Goal: Check status: Check status

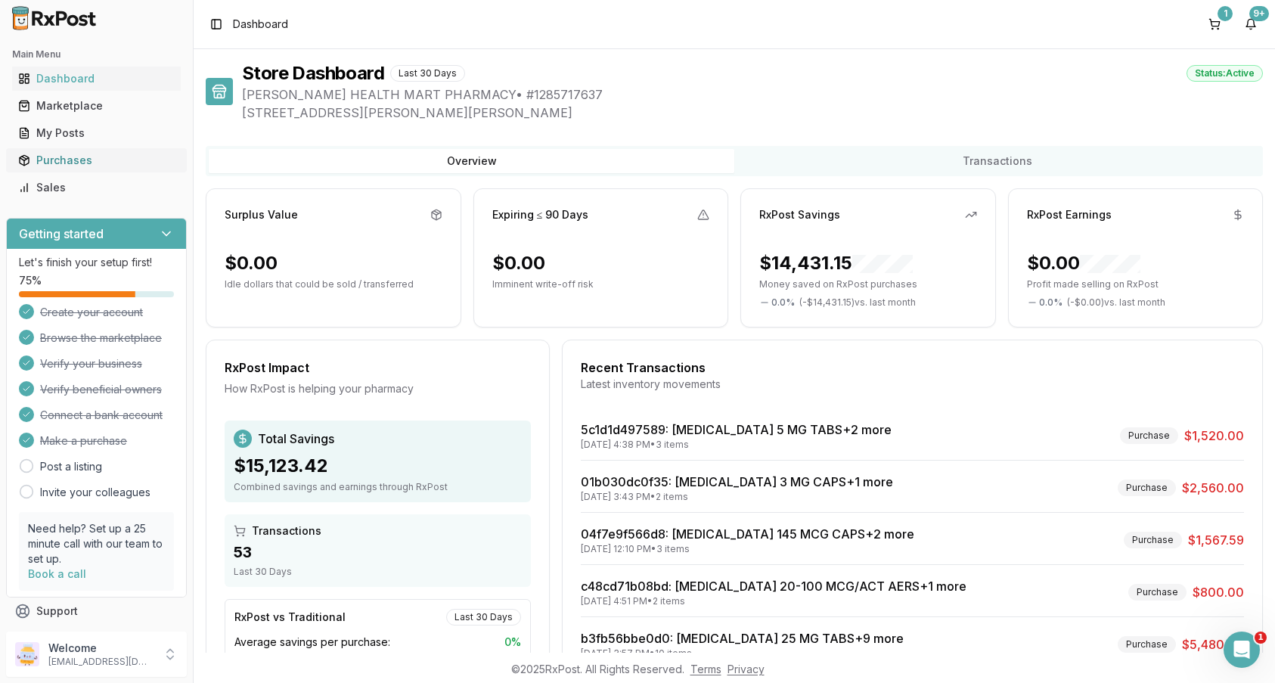
click at [58, 161] on div "Purchases" at bounding box center [96, 160] width 157 height 15
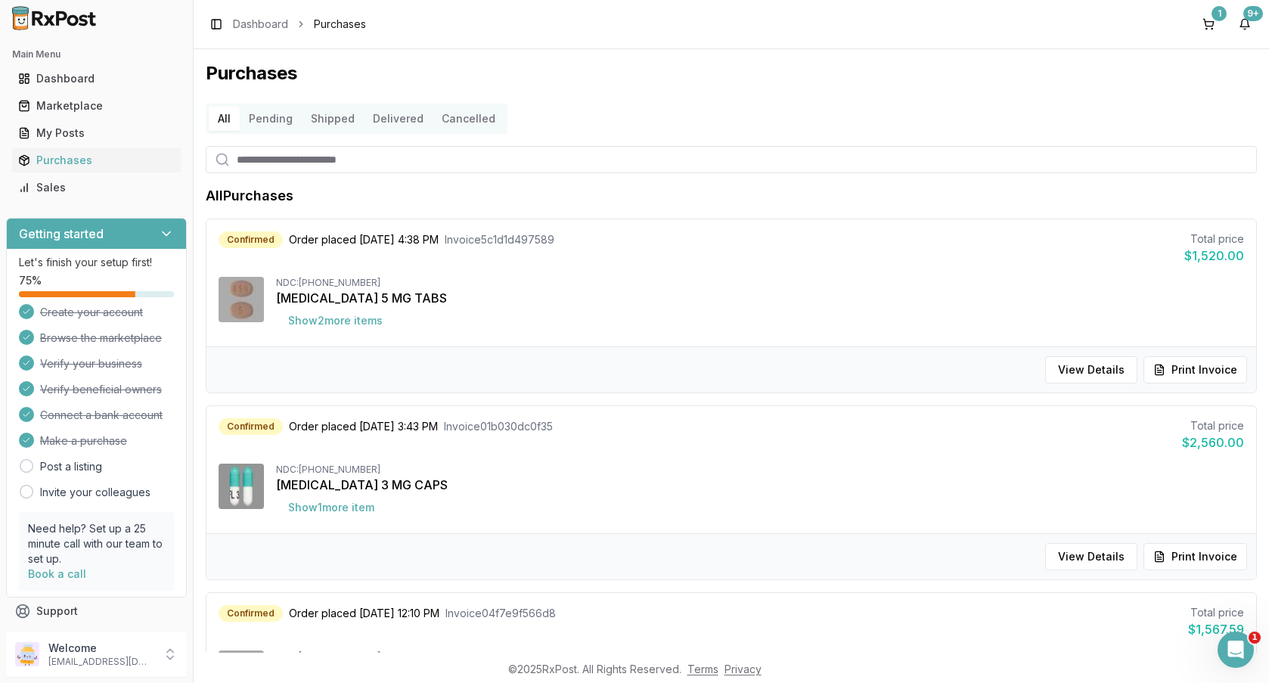
click at [305, 151] on input "search" at bounding box center [731, 159] width 1051 height 27
type input "*******"
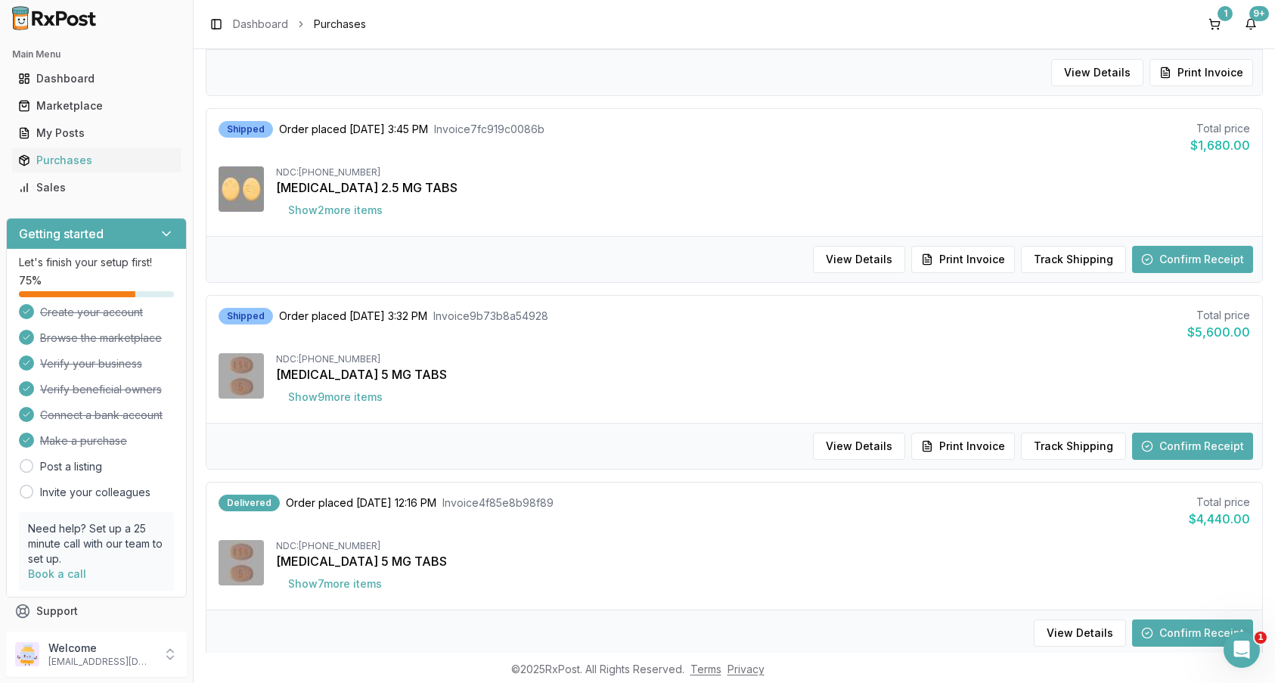
scroll to position [302, 0]
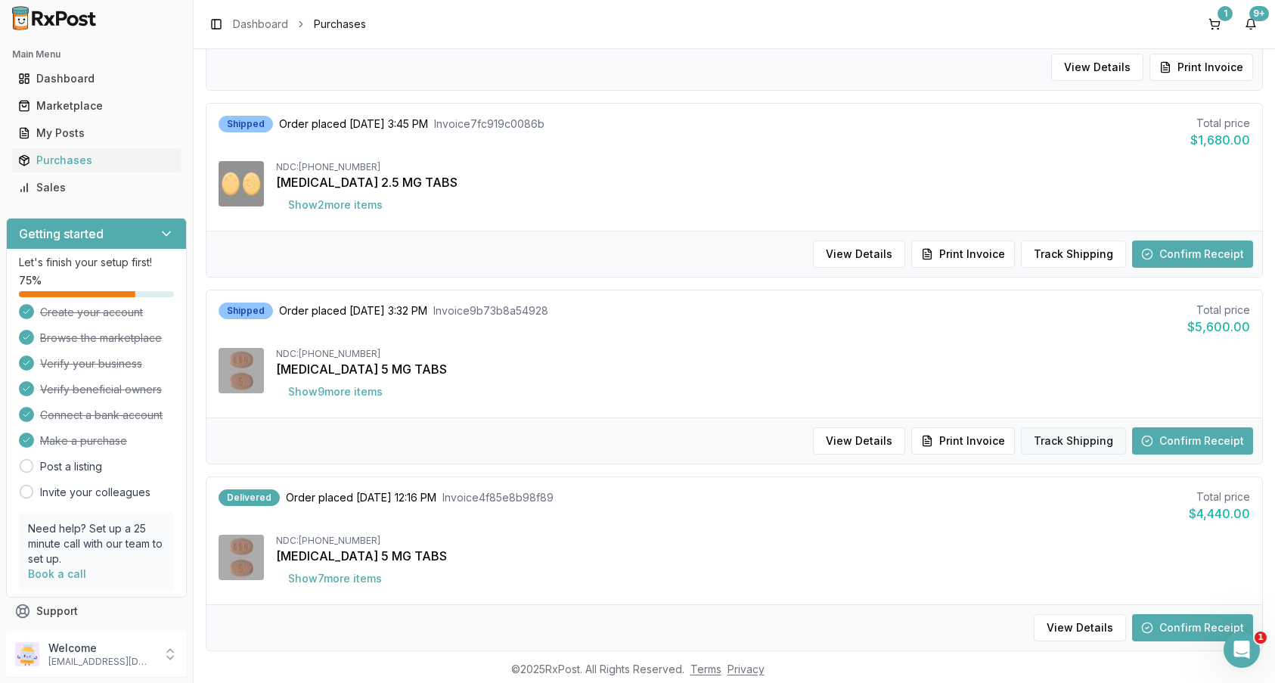
click at [1077, 446] on button "Track Shipping" at bounding box center [1073, 440] width 105 height 27
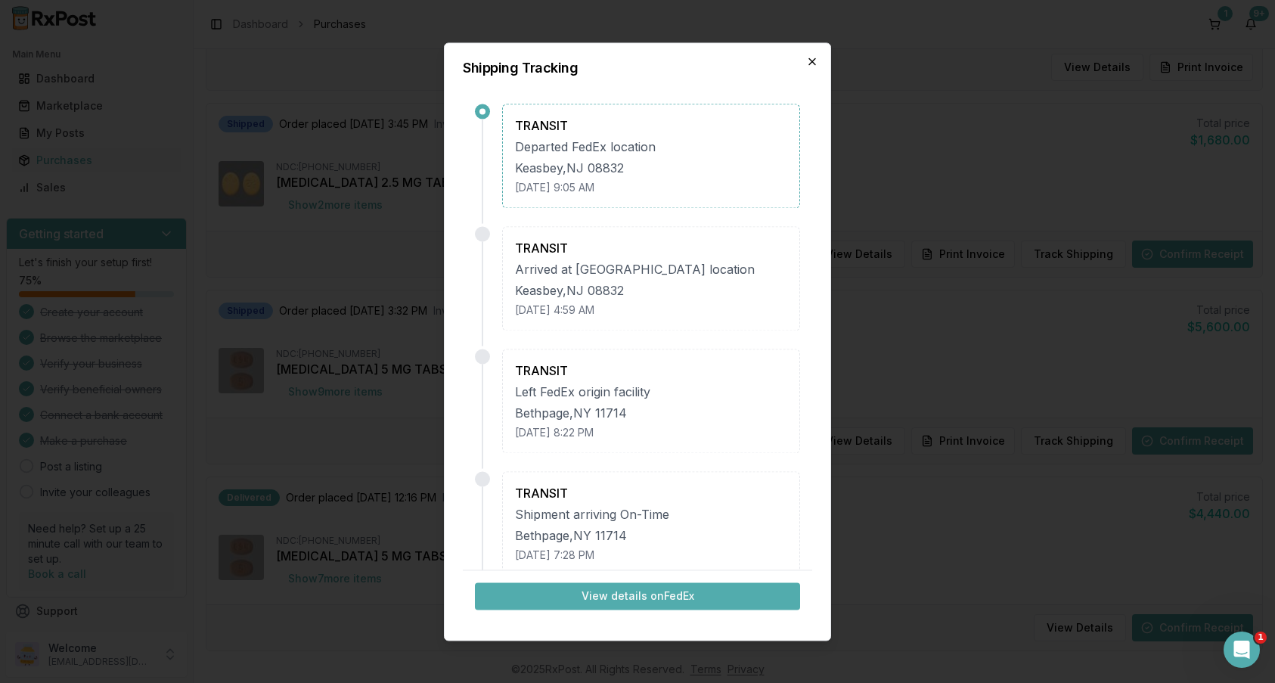
click at [814, 58] on icon "button" at bounding box center [812, 61] width 12 height 12
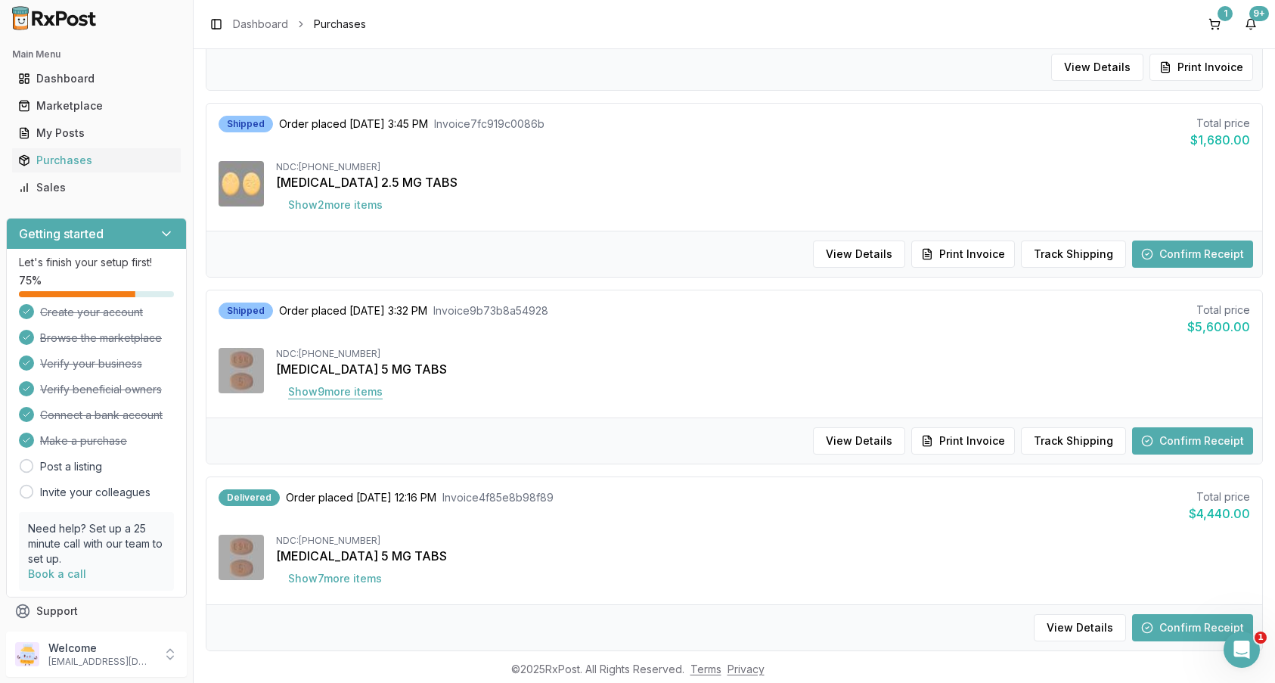
click at [339, 393] on button "Show 9 more item s" at bounding box center [335, 391] width 119 height 27
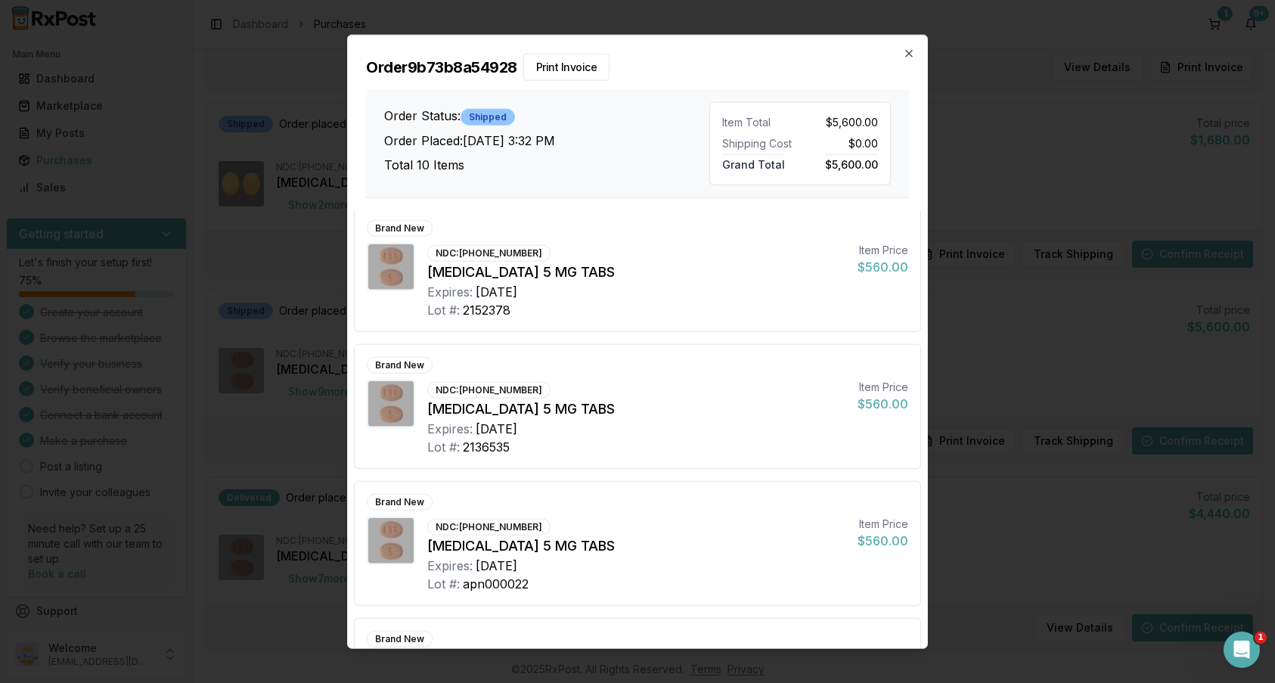
scroll to position [930, 0]
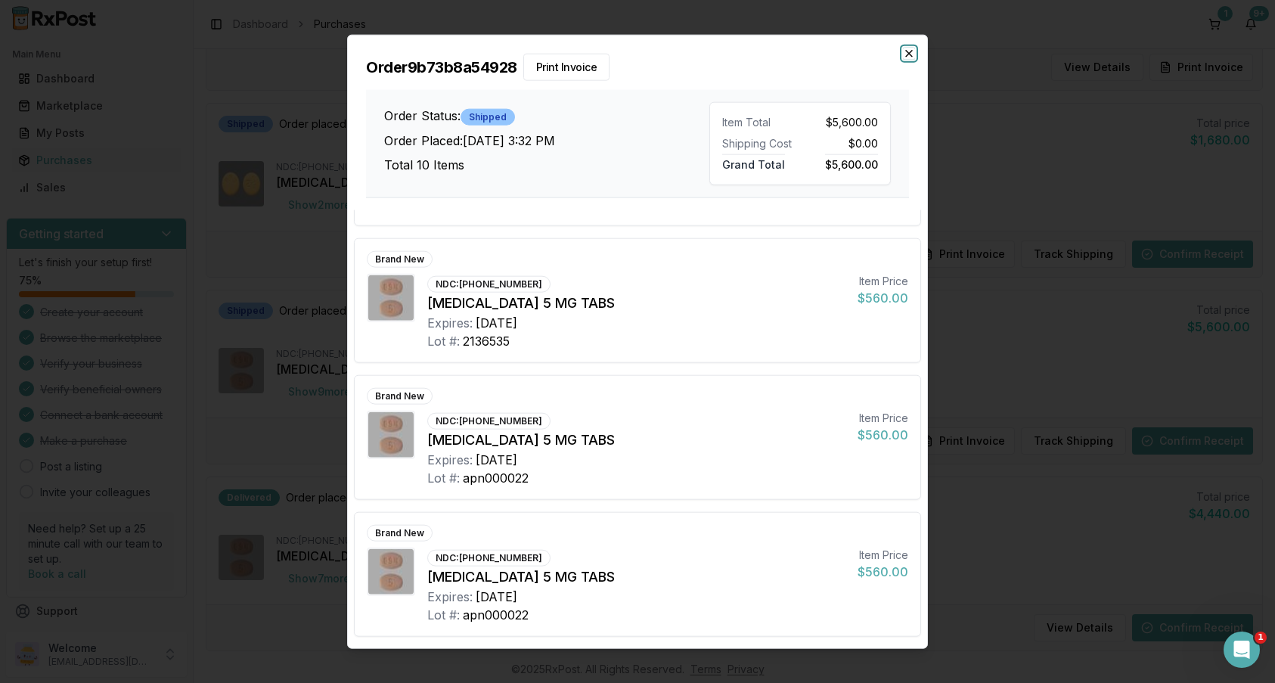
click at [913, 53] on icon "button" at bounding box center [909, 53] width 12 height 12
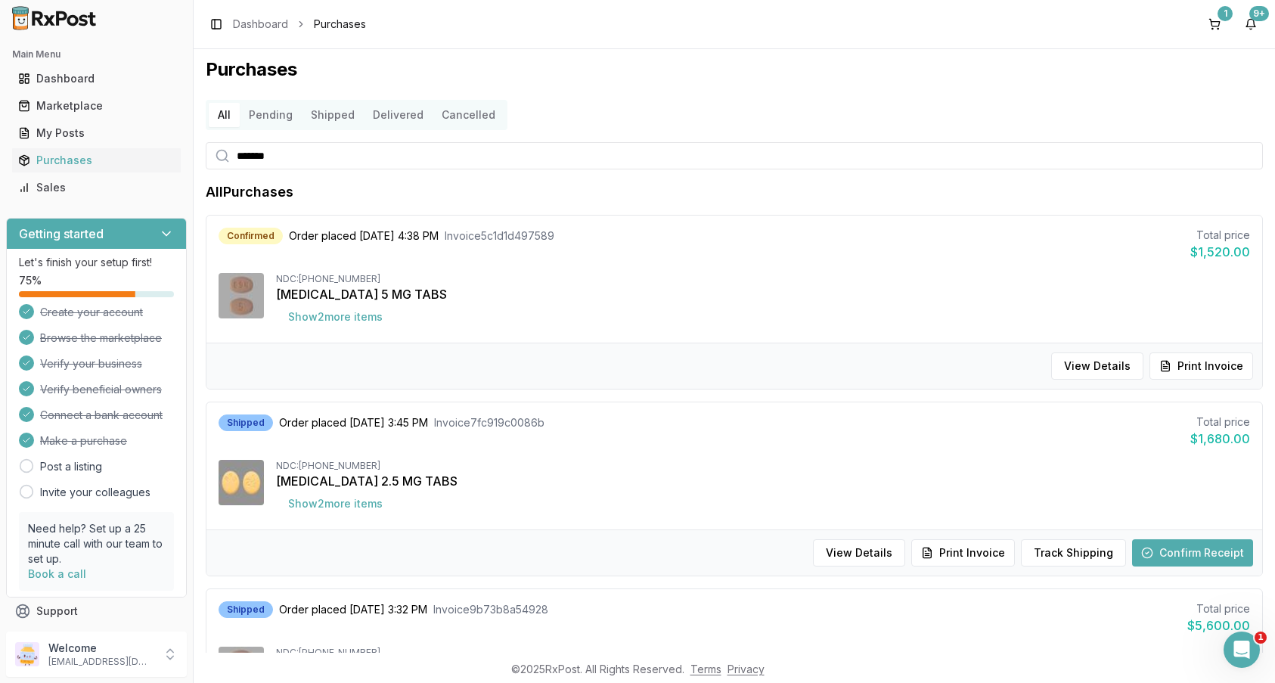
scroll to position [0, 0]
